Goal: Find contact information

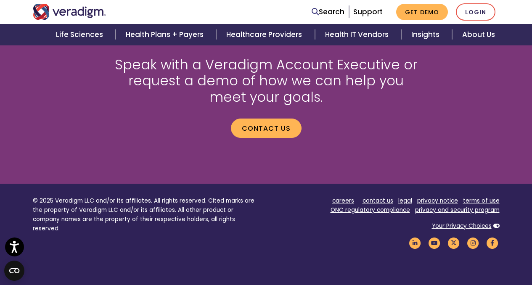
scroll to position [1188, 0]
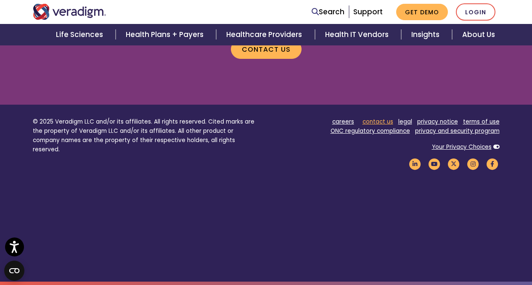
click at [385, 122] on link "contact us" at bounding box center [378, 122] width 31 height 8
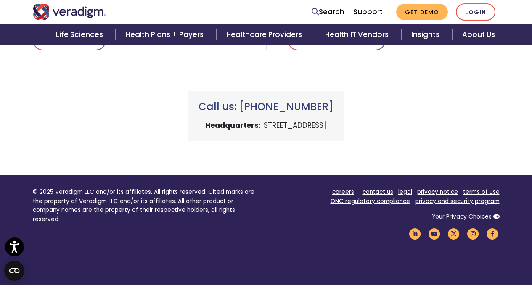
scroll to position [374, 0]
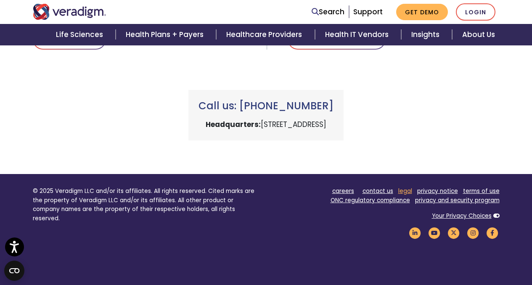
click at [409, 192] on link "legal" at bounding box center [406, 191] width 14 height 8
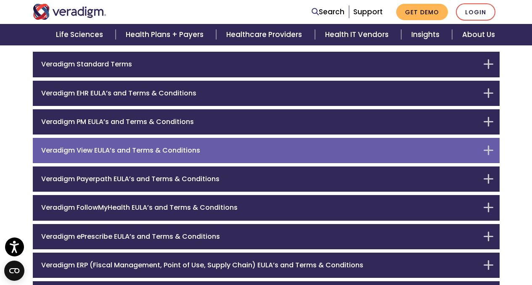
scroll to position [82, 0]
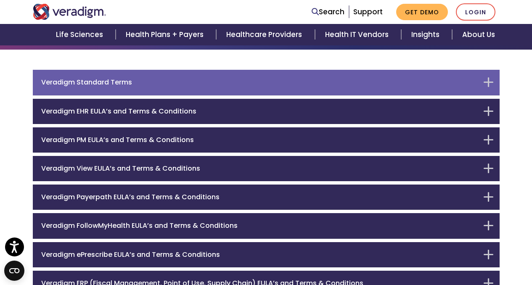
click at [195, 80] on h6 "Veradigm Standard Terms" at bounding box center [260, 82] width 438 height 8
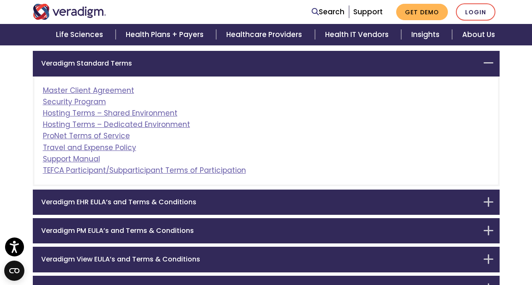
scroll to position [104, 0]
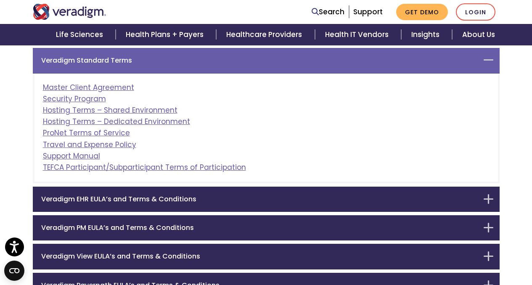
click at [216, 60] on h6 "Veradigm Standard Terms" at bounding box center [260, 60] width 438 height 8
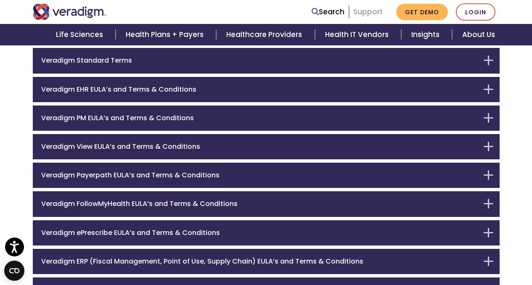
click at [372, 13] on link "Support" at bounding box center [367, 12] width 29 height 10
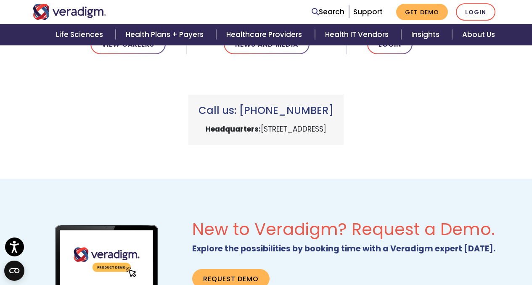
scroll to position [380, 0]
click at [277, 80] on div "Call us: +1 (800) 877-5678 Headquarters: 222 W Merchandise Mart Plaza, Chicago,…" at bounding box center [267, 110] width 480 height 71
click at [215, 191] on div "New to Veradigm? Request a Demo. Explore the possibilities by booking time with…" at bounding box center [266, 266] width 532 height 175
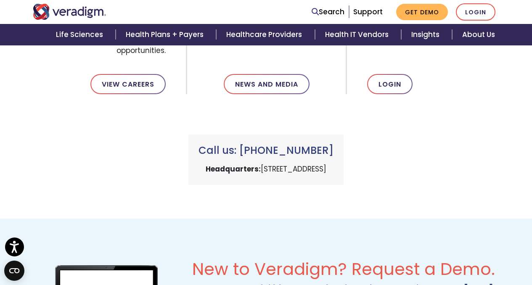
scroll to position [340, 0]
click at [471, 94] on div "Solution Login Login into Veradigm solutions. Login" at bounding box center [426, 57] width 160 height 76
